Goal: Task Accomplishment & Management: Use online tool/utility

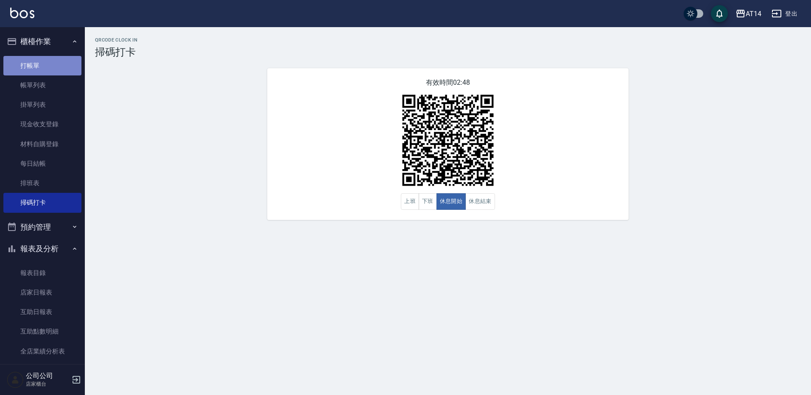
click at [45, 63] on link "打帳單" at bounding box center [42, 66] width 78 height 20
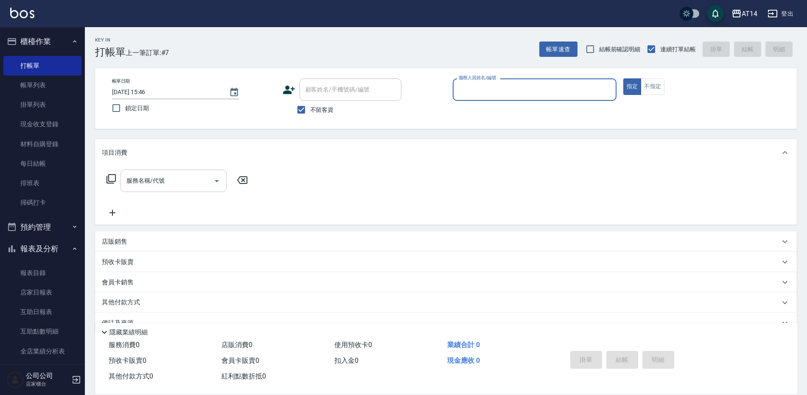
click at [162, 185] on div "服務名稱/代號 服務名稱/代號" at bounding box center [174, 181] width 106 height 22
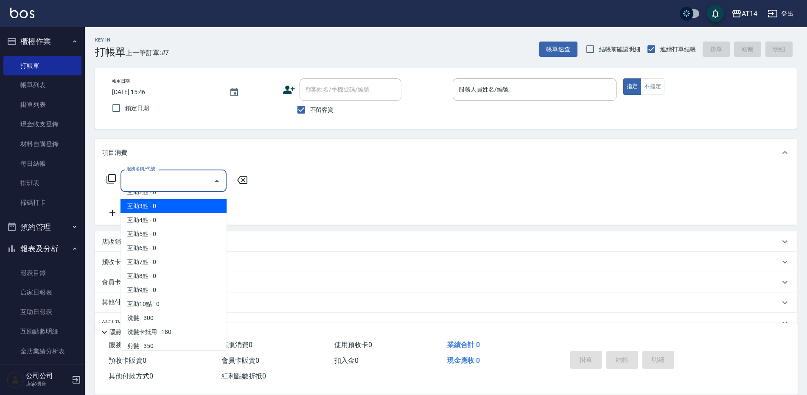
scroll to position [42, 0]
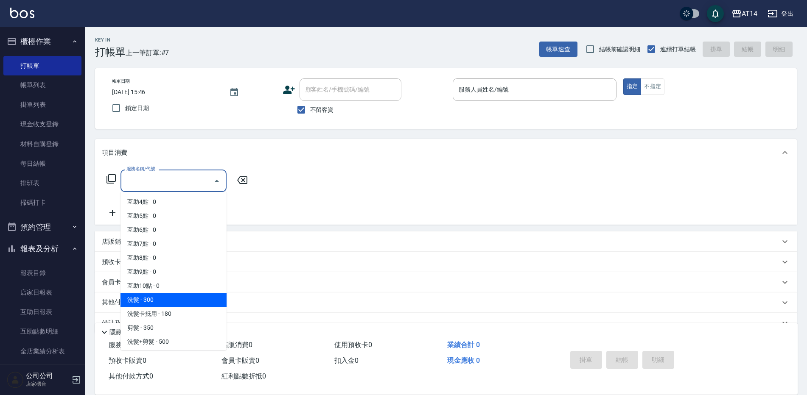
click at [153, 304] on span "洗髮 - 300" at bounding box center [174, 300] width 106 height 14
type input "洗髮(011)"
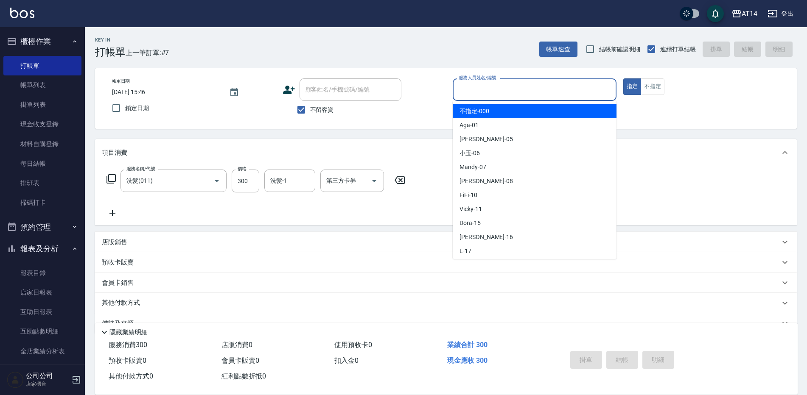
click at [497, 90] on input "服務人員姓名/編號" at bounding box center [535, 89] width 156 height 15
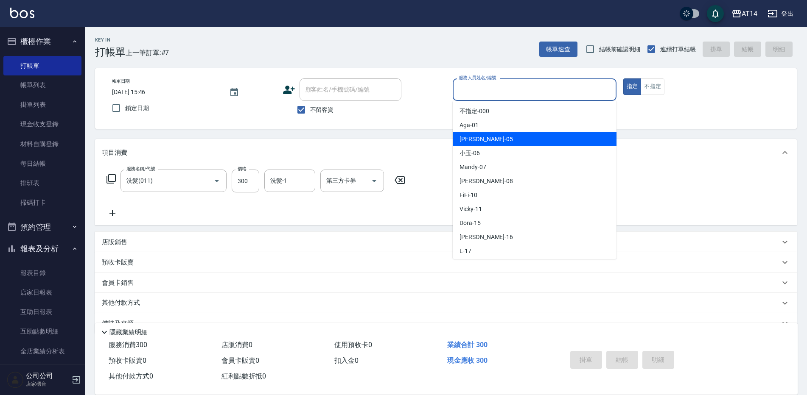
click at [474, 139] on span "Patty -05" at bounding box center [486, 139] width 53 height 9
type input "Patty-05"
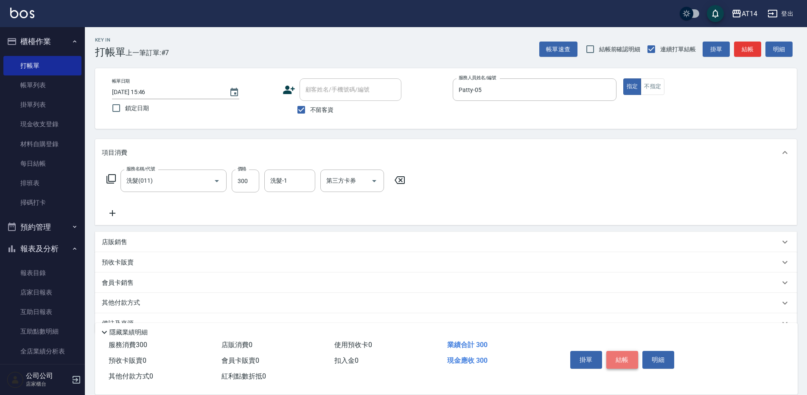
click at [622, 351] on button "結帳" at bounding box center [622, 360] width 32 height 18
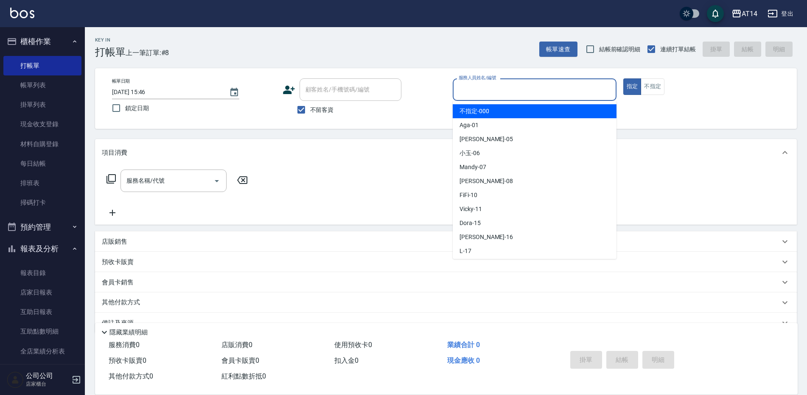
click at [473, 87] on input "服務人員姓名/編號" at bounding box center [535, 89] width 156 height 15
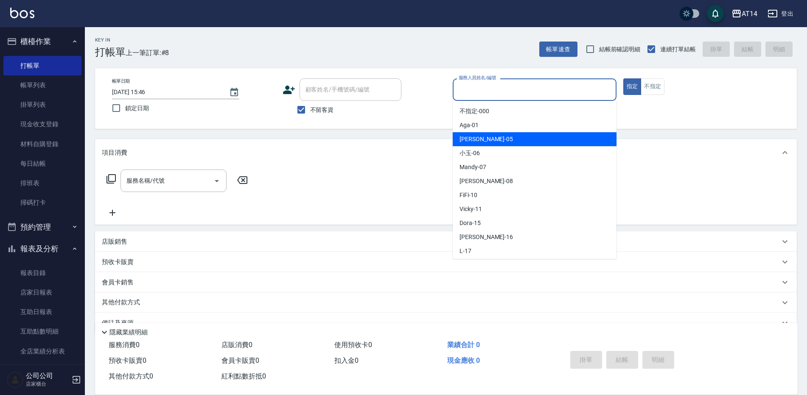
click at [481, 140] on span "Patty -05" at bounding box center [486, 139] width 53 height 9
type input "Patty-05"
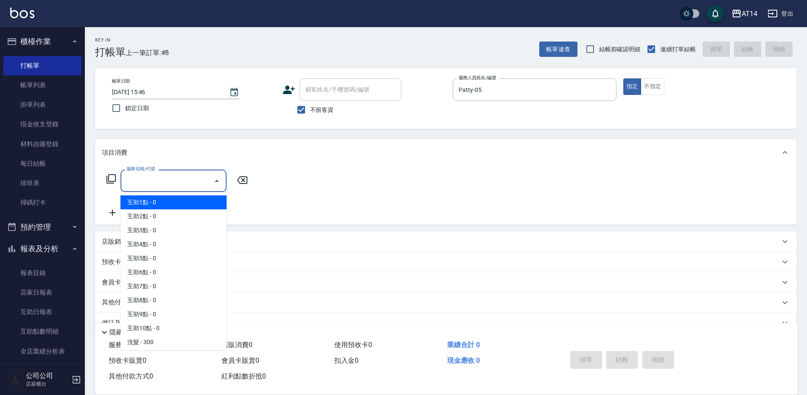
click at [144, 176] on div "服務名稱/代號 服務名稱/代號" at bounding box center [174, 181] width 106 height 22
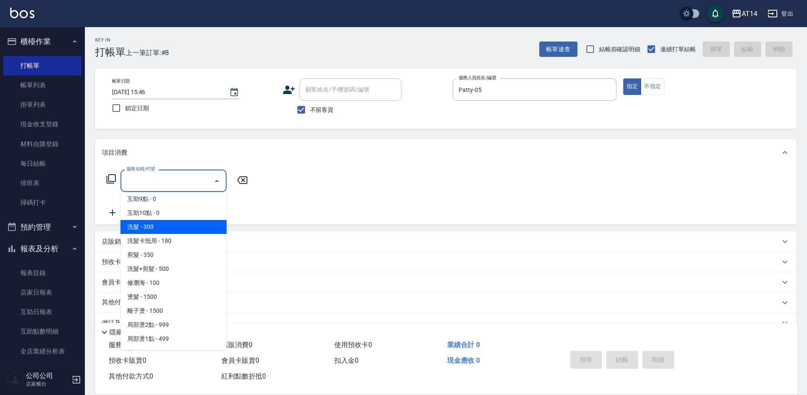
scroll to position [127, 0]
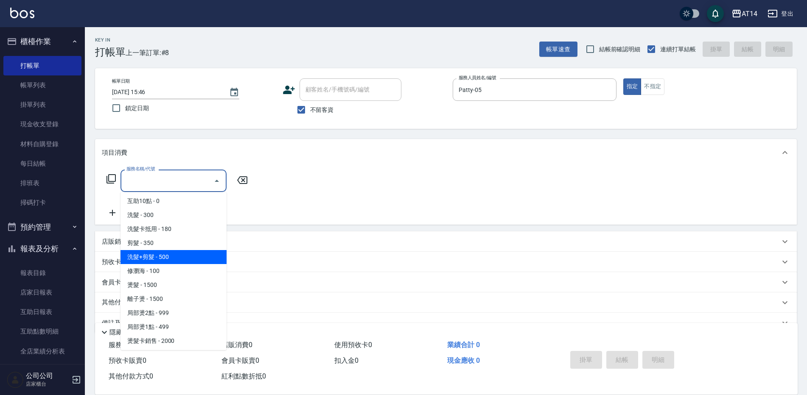
click at [158, 262] on span "洗髮+剪髮 - 500" at bounding box center [174, 257] width 106 height 14
type input "洗髮+剪髮(022)"
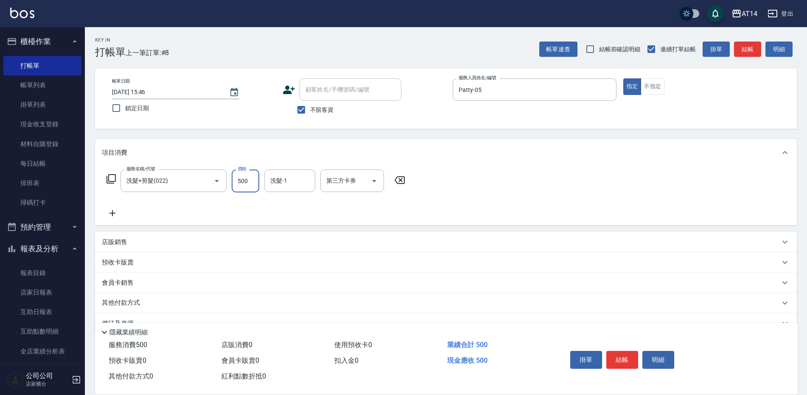
click at [239, 191] on input "500" at bounding box center [246, 181] width 28 height 23
type input "600"
click at [114, 209] on icon at bounding box center [112, 213] width 21 height 10
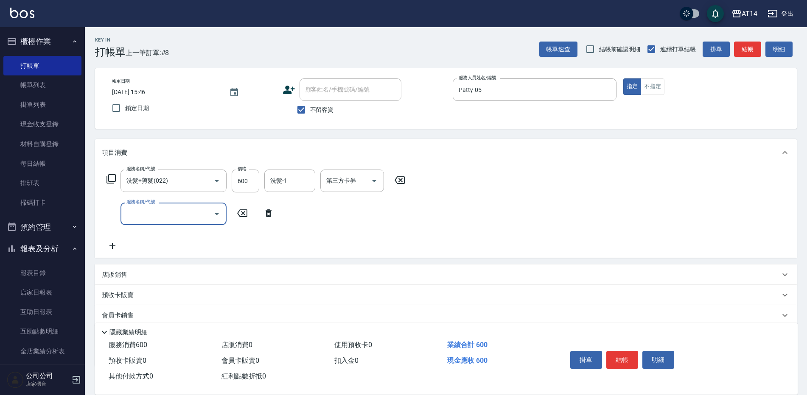
click at [130, 216] on input "服務名稱/代號" at bounding box center [167, 214] width 86 height 15
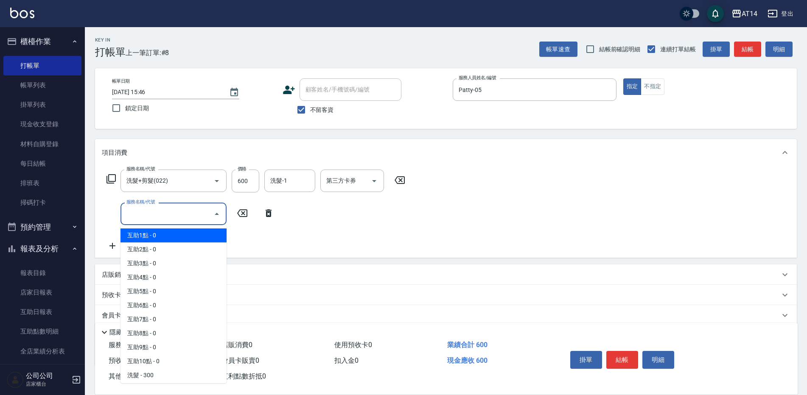
click at [137, 238] on span "互助1點 - 0" at bounding box center [174, 236] width 106 height 14
type input "互助1點(001)"
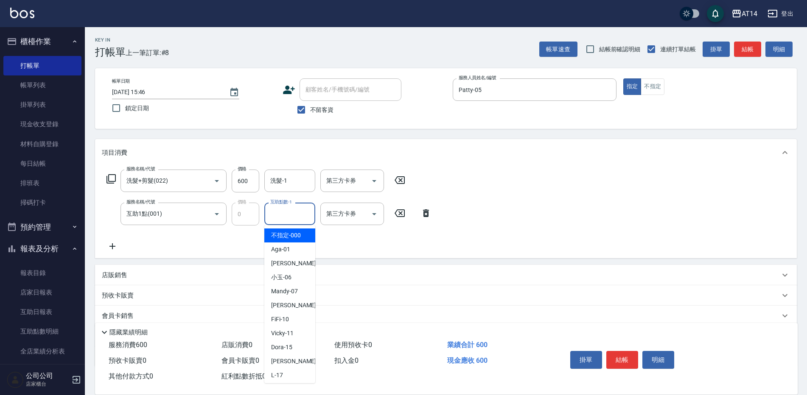
click at [271, 215] on div "互助點數-1 互助點數-1" at bounding box center [289, 214] width 51 height 22
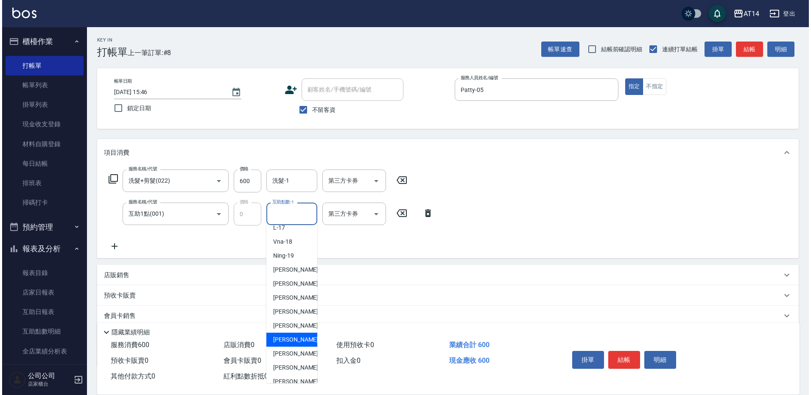
scroll to position [157, 0]
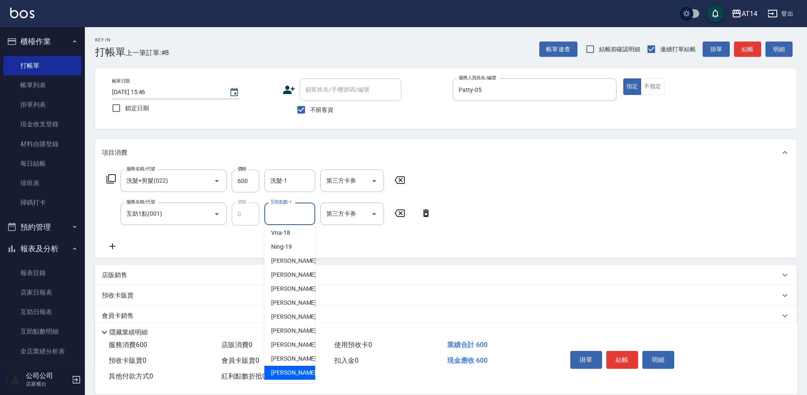
click at [288, 370] on span "[PERSON_NAME]-68" at bounding box center [297, 373] width 53 height 9
type input "[PERSON_NAME]-68"
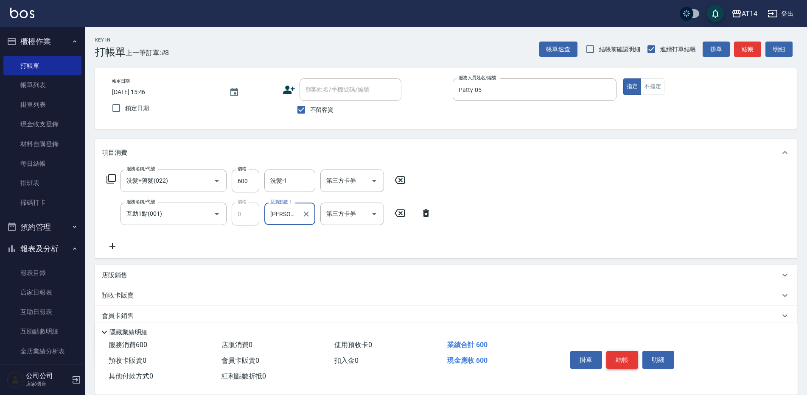
click at [620, 358] on button "結帳" at bounding box center [622, 360] width 32 height 18
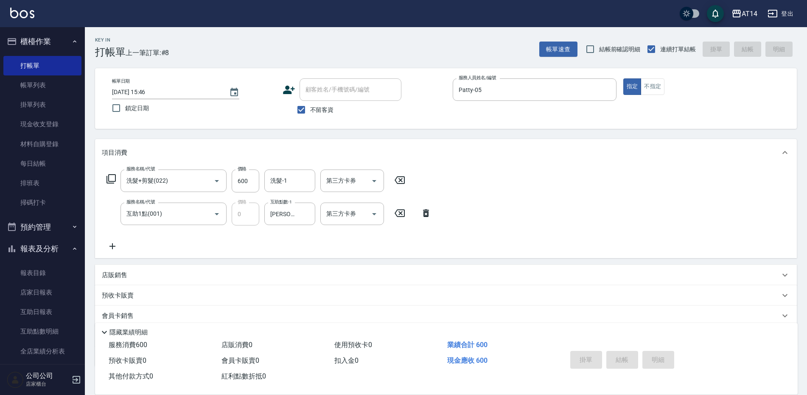
type input "[DATE] 15:52"
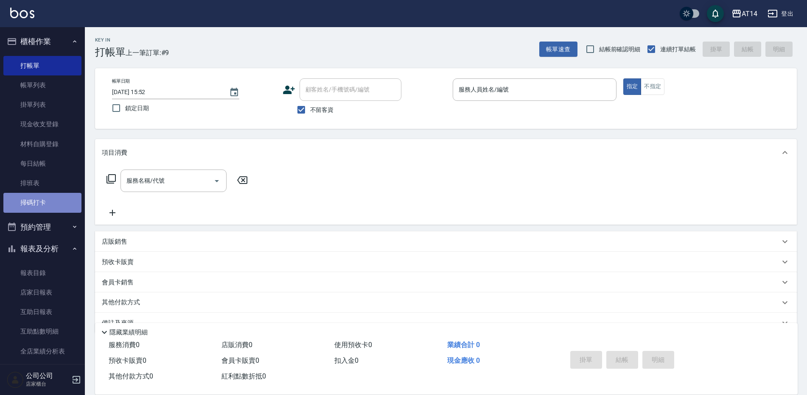
click at [49, 199] on link "掃碼打卡" at bounding box center [42, 203] width 78 height 20
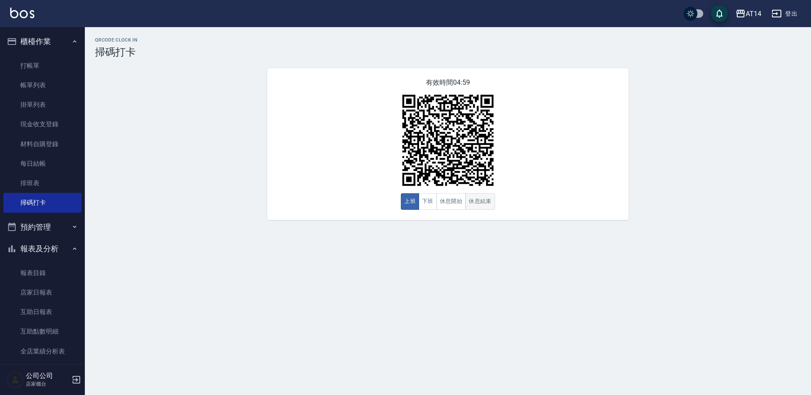
click at [483, 205] on button "休息結束" at bounding box center [480, 201] width 30 height 17
